Goal: Task Accomplishment & Management: Use online tool/utility

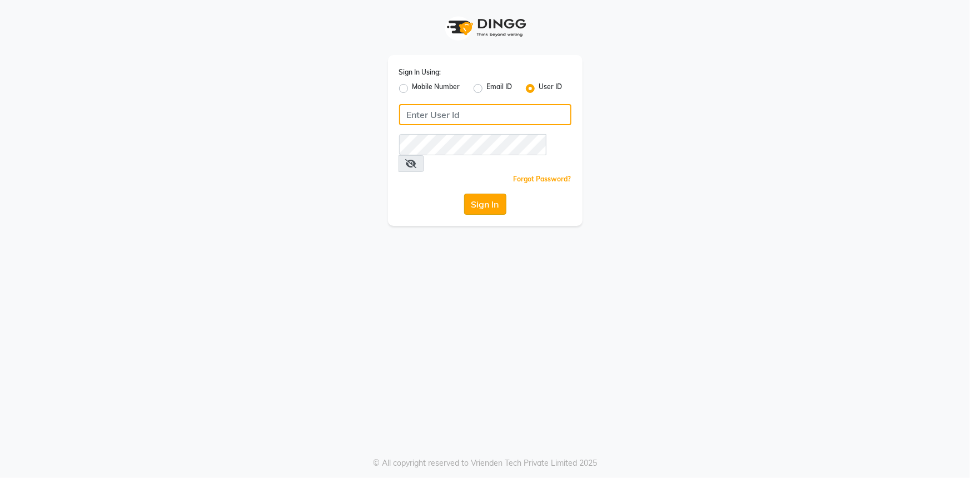
type input "[PERSON_NAME]@123"
drag, startPoint x: 483, startPoint y: 184, endPoint x: 485, endPoint y: 176, distance: 8.0
click at [483, 193] on button "Sign In" at bounding box center [485, 203] width 42 height 21
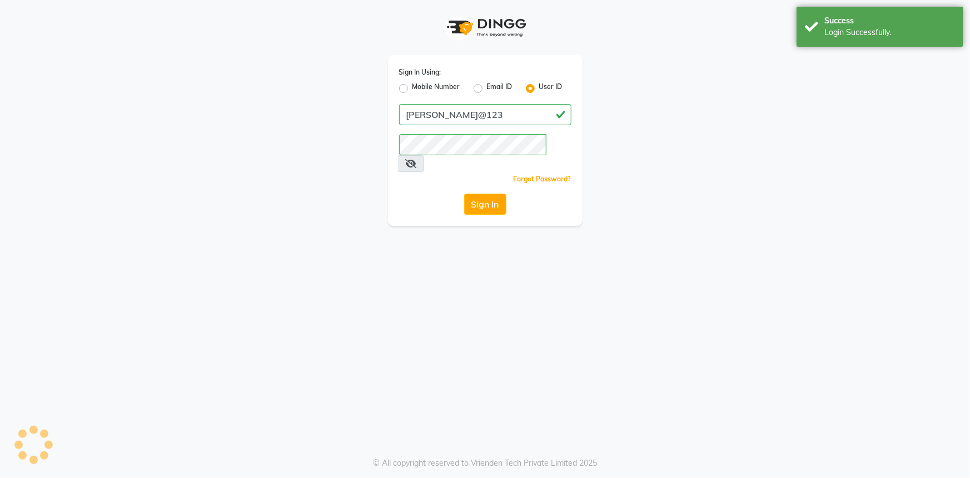
select select "service"
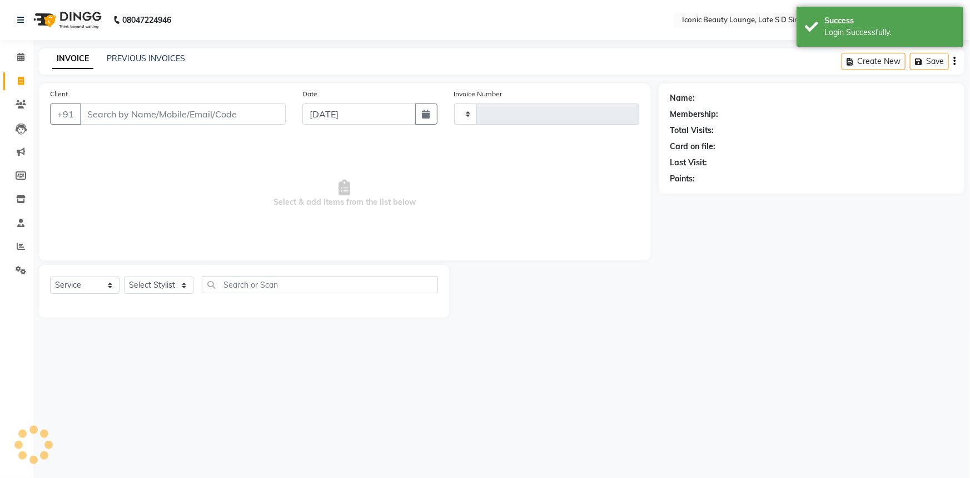
type input "0815"
select select "en"
select select "6614"
